Goal: Check status: Check status

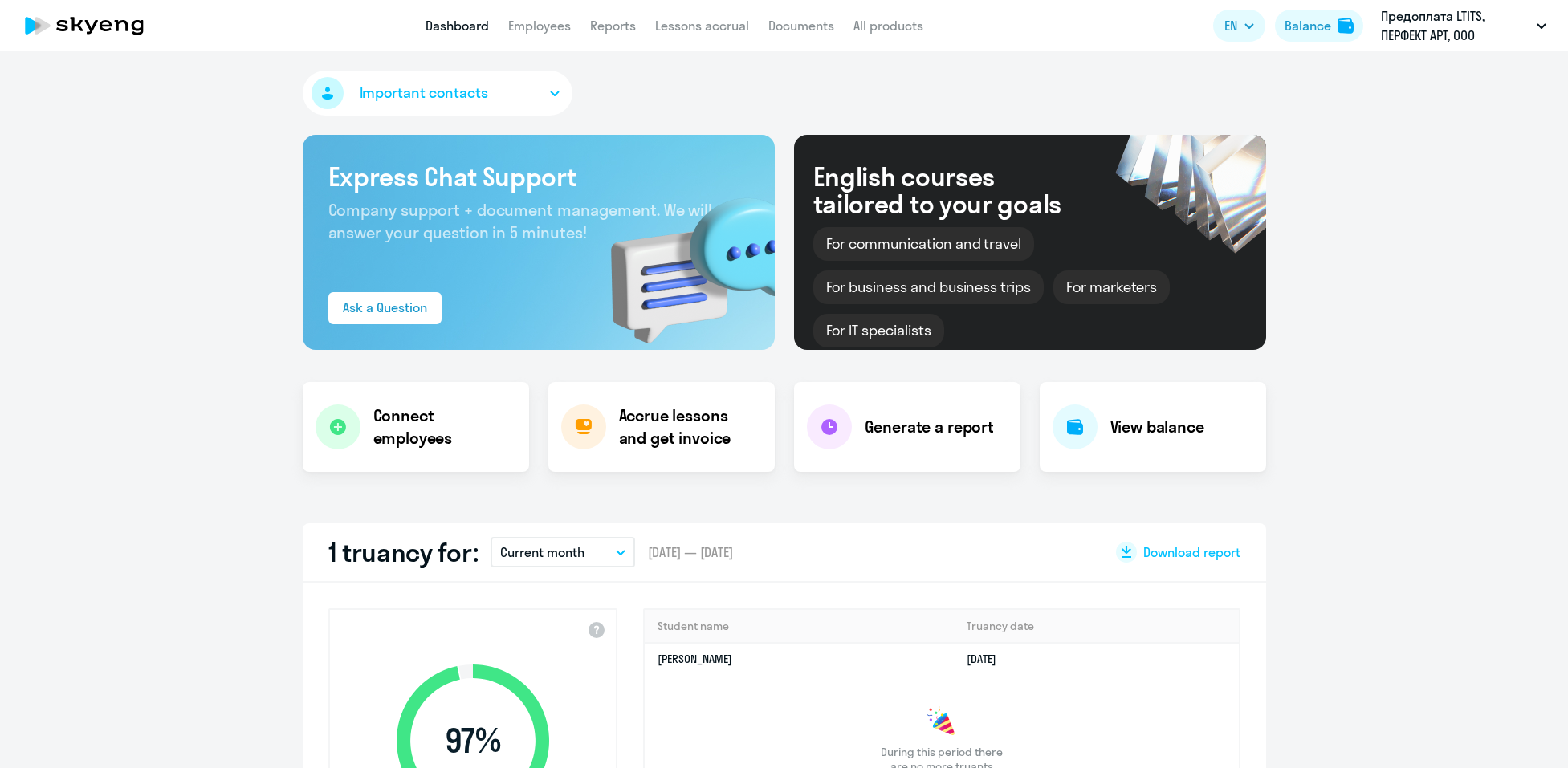
select select "30"
click at [1302, 24] on div "Balance" at bounding box center [1308, 25] width 47 height 19
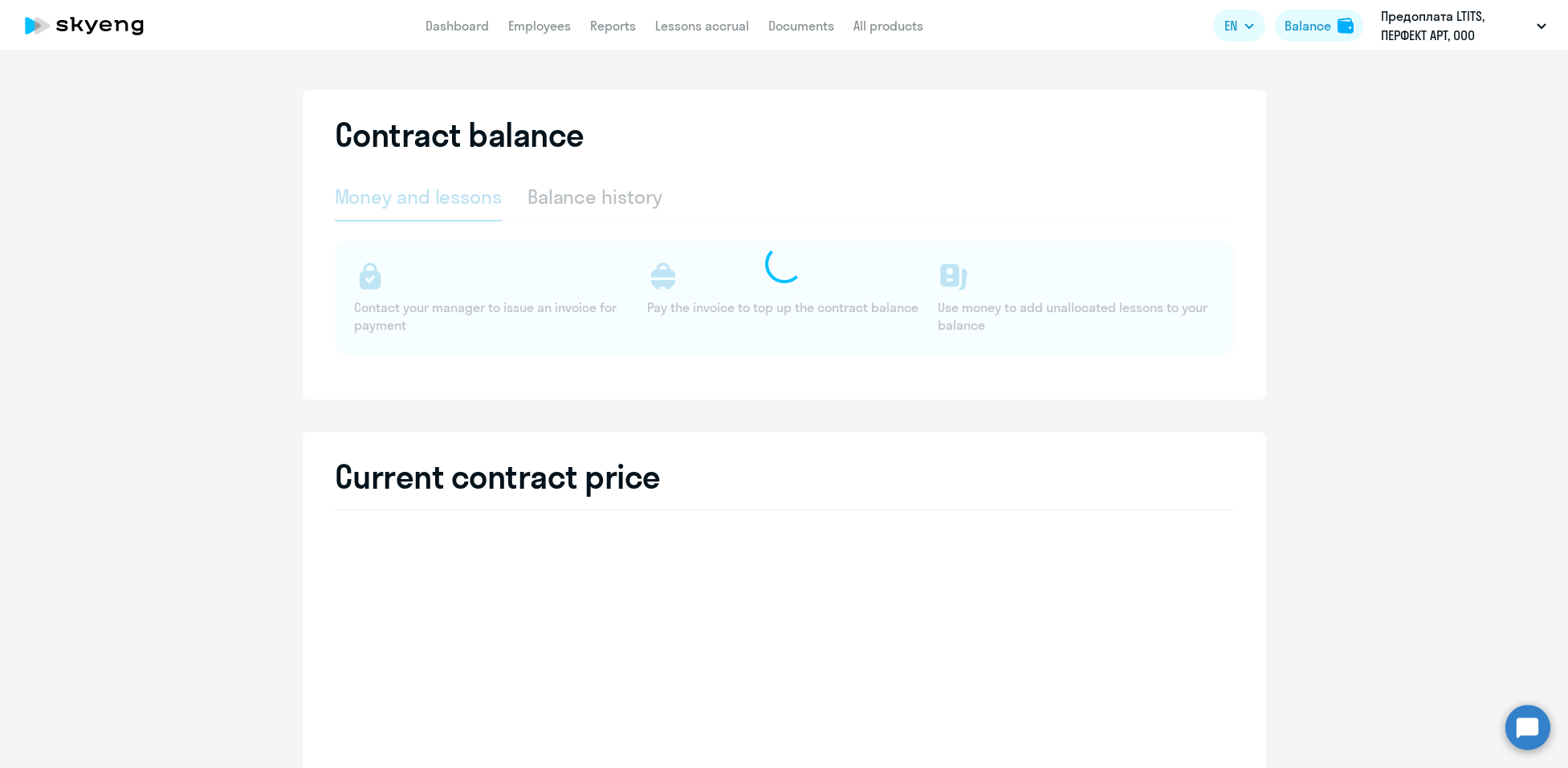
select select "english_adult_not_native_speaker"
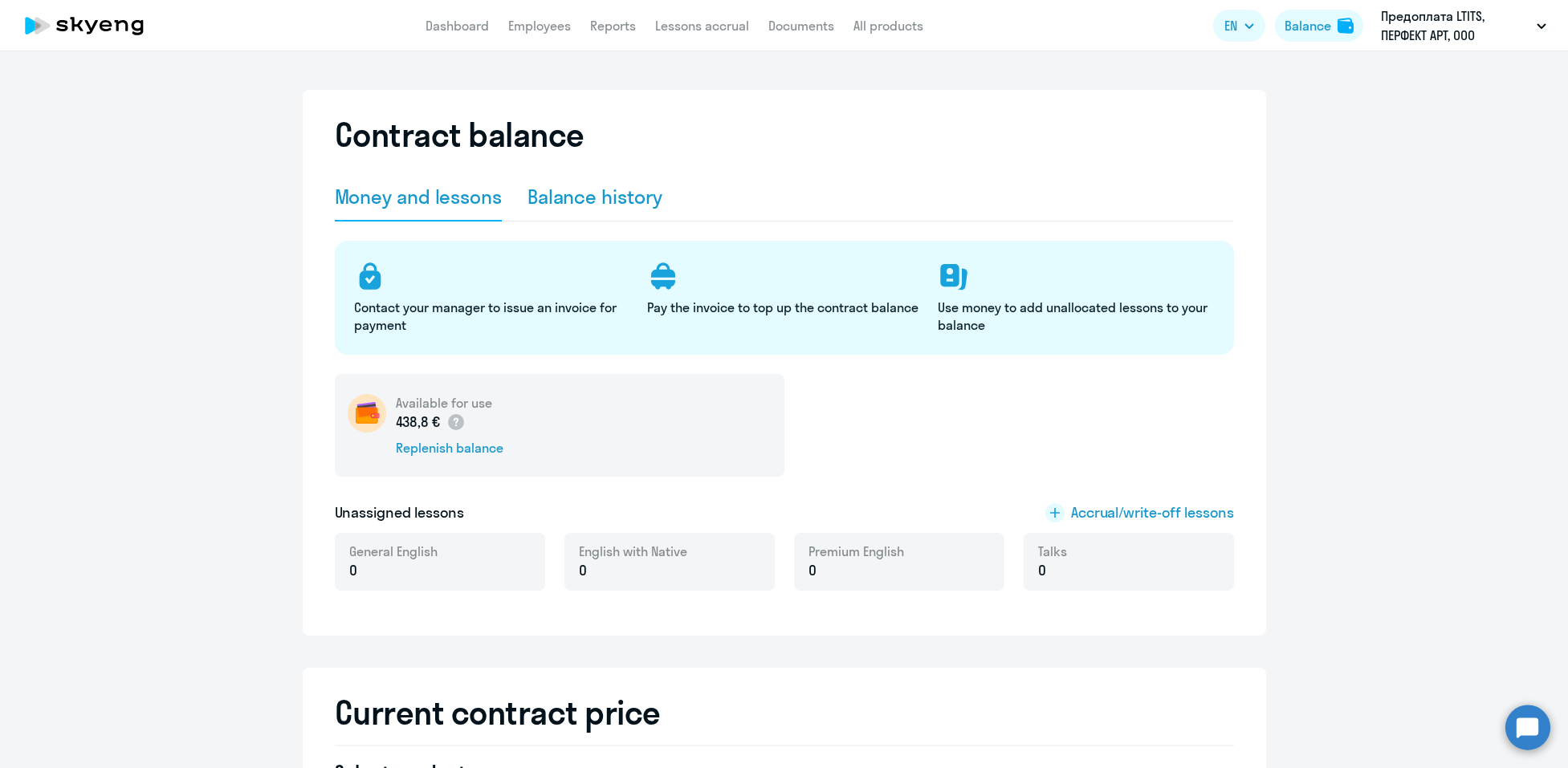
click at [588, 200] on div "Balance history" at bounding box center [595, 196] width 135 height 25
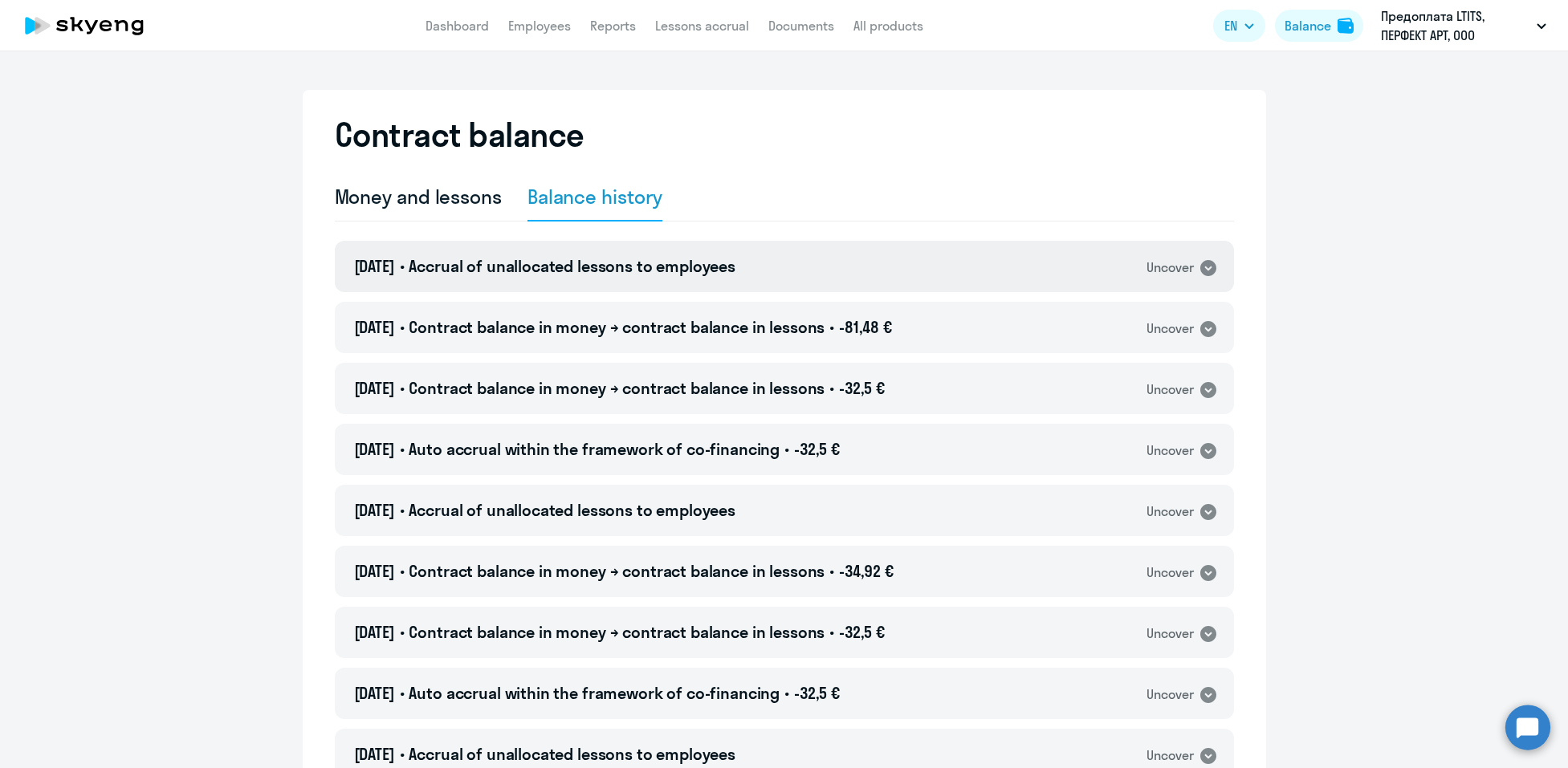
click at [1148, 267] on div "Uncover" at bounding box center [1170, 267] width 48 height 20
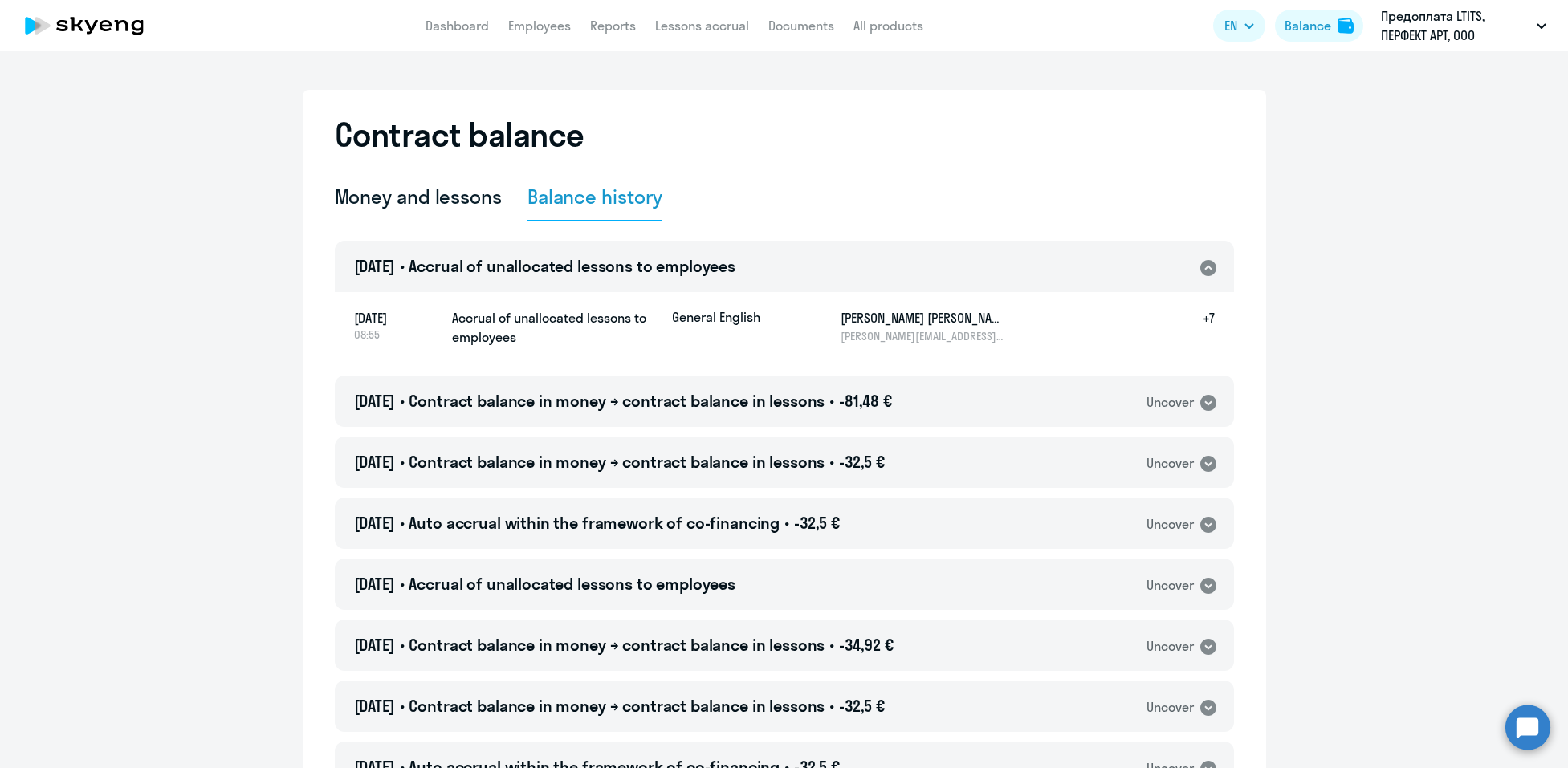
click at [1206, 274] on icon at bounding box center [1209, 268] width 16 height 16
